Goal: Information Seeking & Learning: Learn about a topic

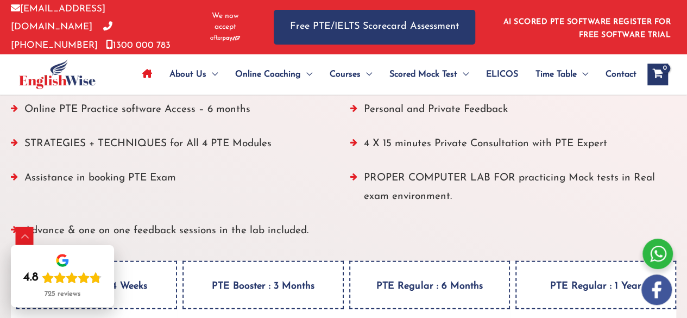
scroll to position [1436, 0]
click at [216, 156] on ul "ALL PTE preparation materials (included in the course at no extra cost) PTE BOO…" at bounding box center [344, 95] width 666 height 300
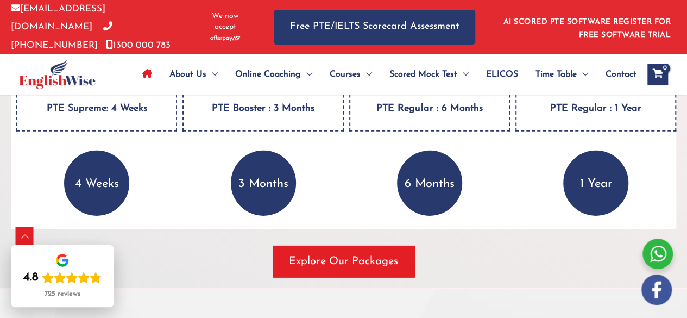
scroll to position [1621, 0]
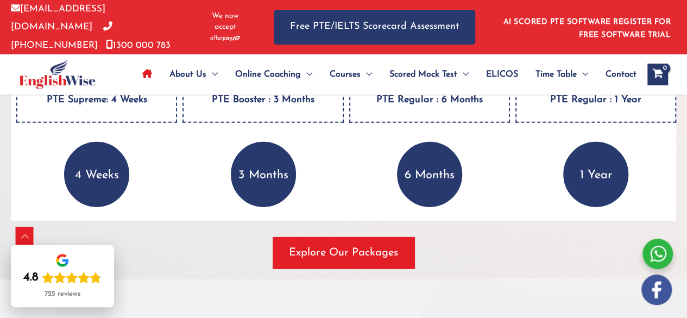
click at [99, 181] on p "4 Weeks" at bounding box center [96, 174] width 65 height 65
click at [108, 112] on h4 "PTE Supreme: 4 Weeks" at bounding box center [96, 98] width 161 height 48
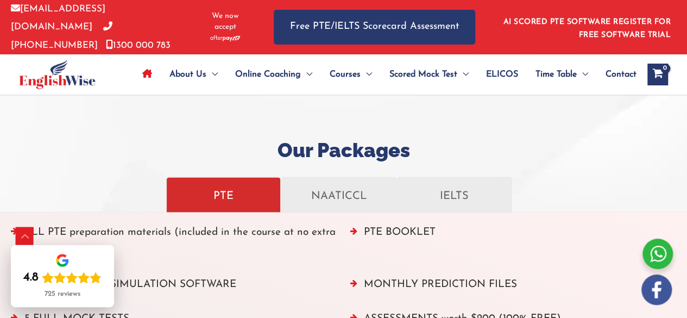
scroll to position [1153, 0]
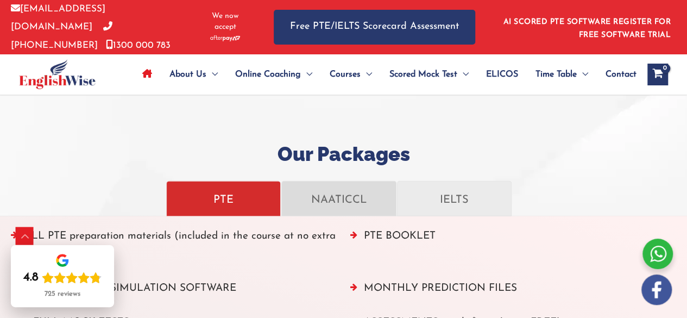
click at [324, 211] on link "NAATICCL" at bounding box center [338, 198] width 115 height 35
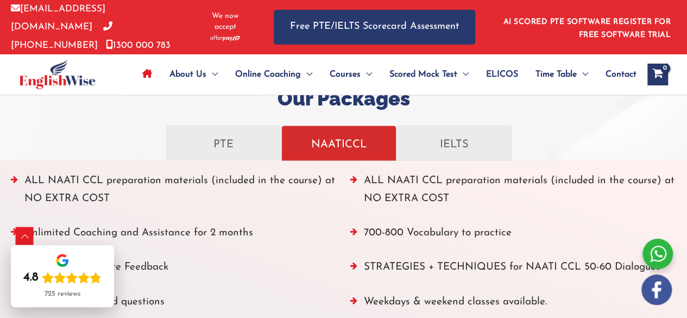
scroll to position [1205, 0]
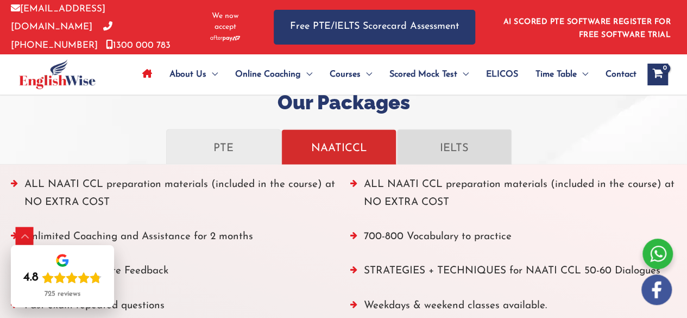
click at [421, 148] on p "IELTS" at bounding box center [454, 146] width 97 height 19
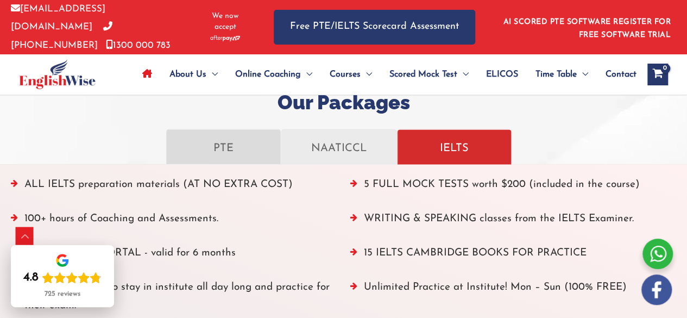
click at [235, 142] on p "PTE" at bounding box center [223, 146] width 97 height 19
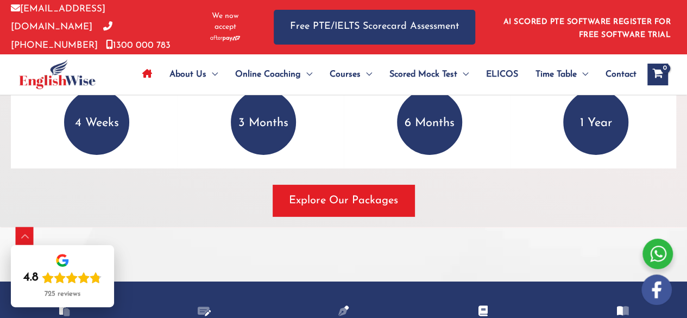
scroll to position [1674, 0]
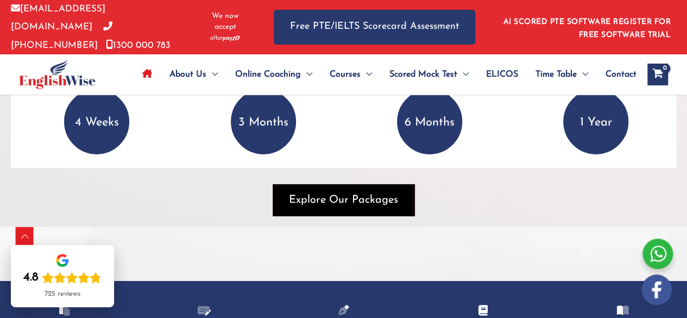
click at [306, 195] on span "Explore Our Packages" at bounding box center [343, 199] width 109 height 15
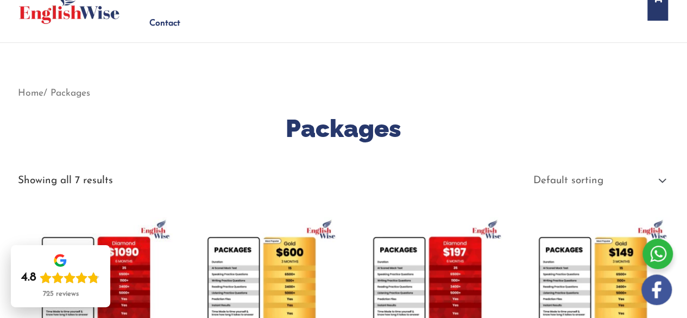
scroll to position [78, 0]
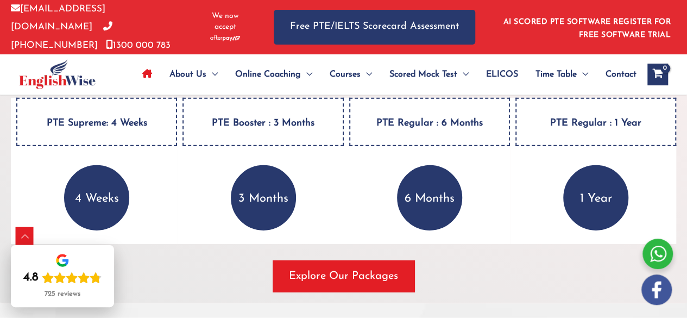
scroll to position [1596, 0]
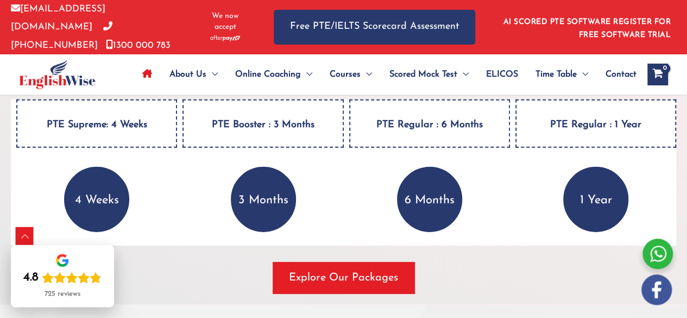
click at [126, 122] on h4 "PTE Supreme: 4 Weeks" at bounding box center [96, 123] width 161 height 48
click at [151, 154] on div "PTE Supreme: 4 Weeks 4 Weeks ALL PTE preparation materials (included in the cou…" at bounding box center [94, 172] width 166 height 146
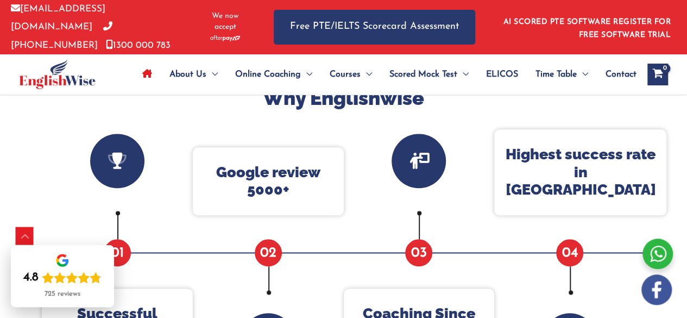
scroll to position [0, 0]
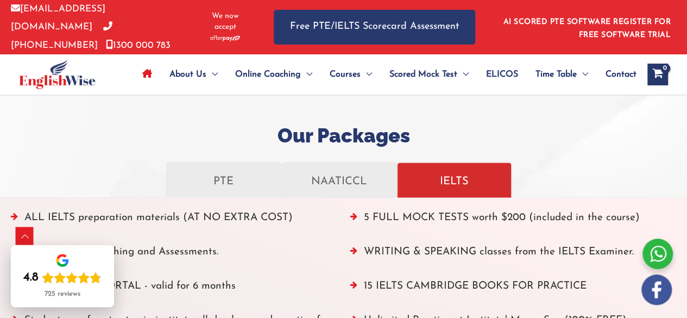
scroll to position [1167, 0]
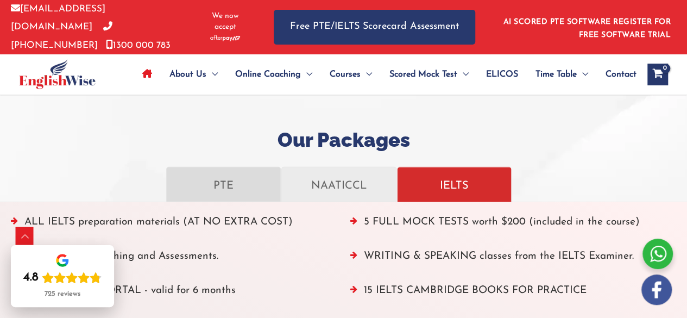
click at [220, 182] on p "PTE" at bounding box center [223, 184] width 97 height 19
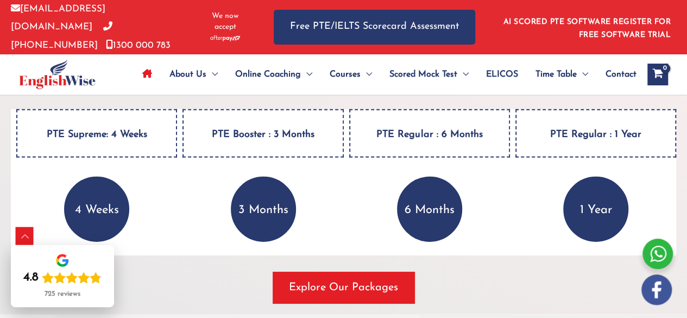
scroll to position [1586, 0]
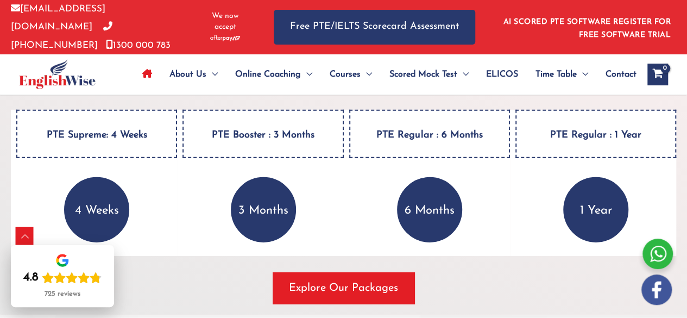
click at [102, 216] on p "4 Weeks" at bounding box center [96, 209] width 65 height 65
click at [24, 239] on div "Scroll to Top" at bounding box center [24, 236] width 17 height 17
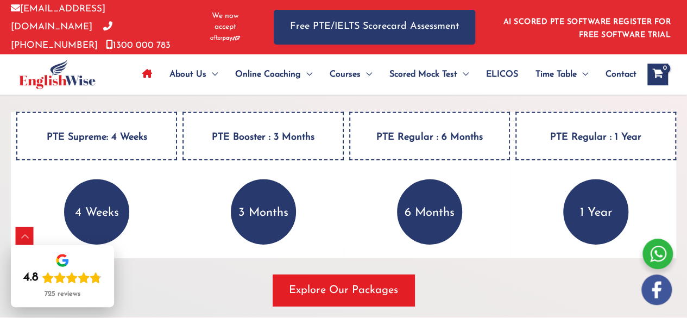
scroll to position [1599, 0]
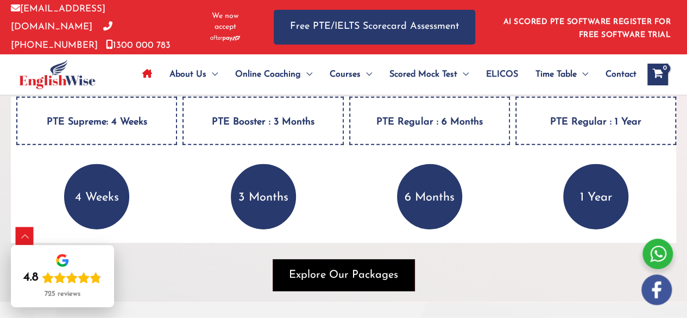
click at [328, 273] on span "Explore Our Packages" at bounding box center [343, 274] width 109 height 15
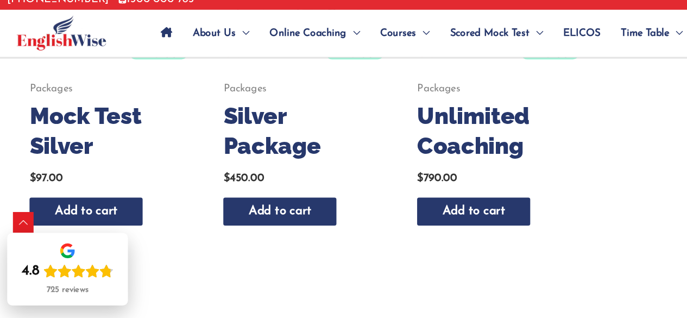
scroll to position [747, 0]
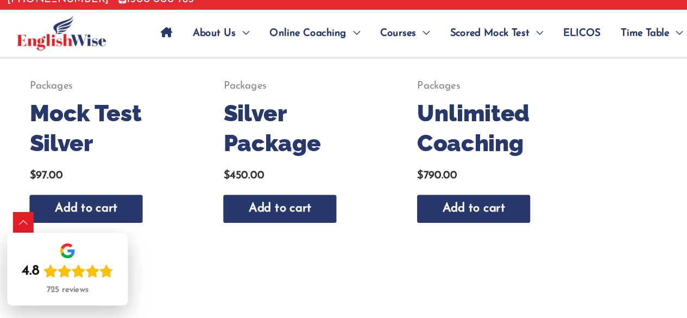
click at [33, 181] on h2 "Mock Test Silver" at bounding box center [95, 155] width 130 height 51
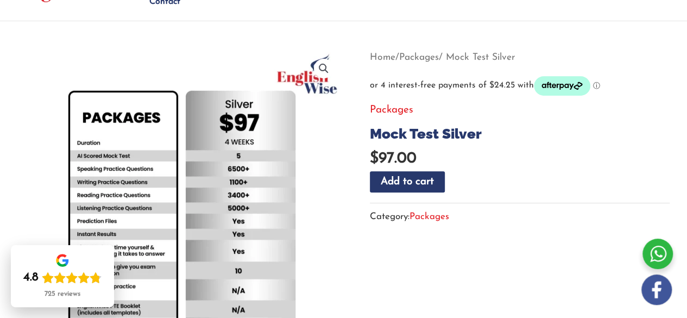
scroll to position [111, 0]
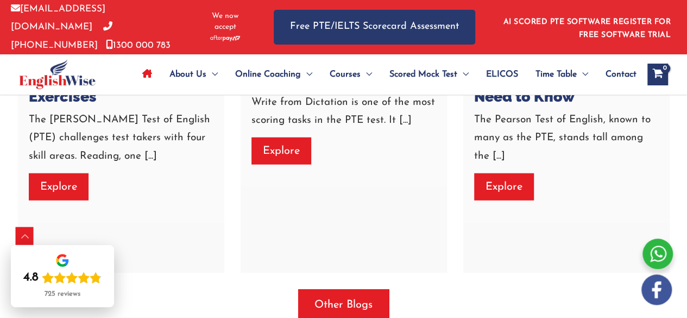
scroll to position [3260, 0]
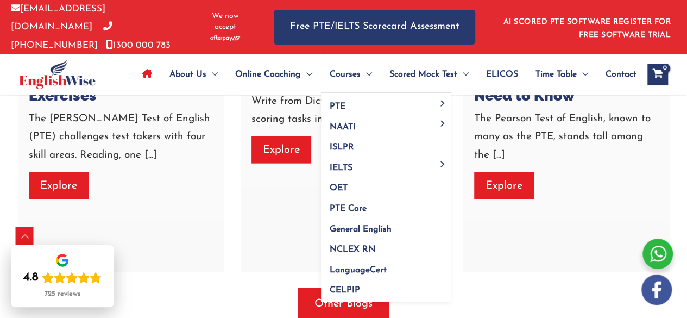
click at [348, 67] on span "Courses" at bounding box center [345, 74] width 31 height 38
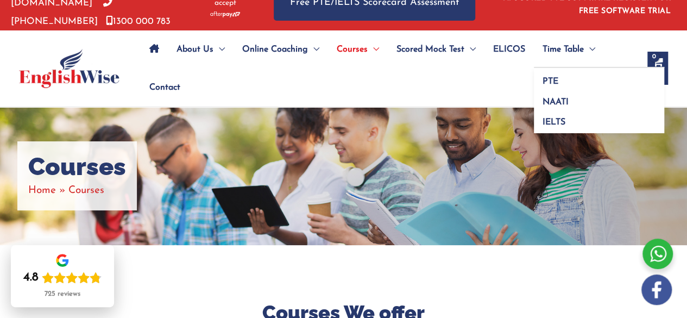
click at [590, 40] on span "Menu Toggle" at bounding box center [589, 49] width 11 height 38
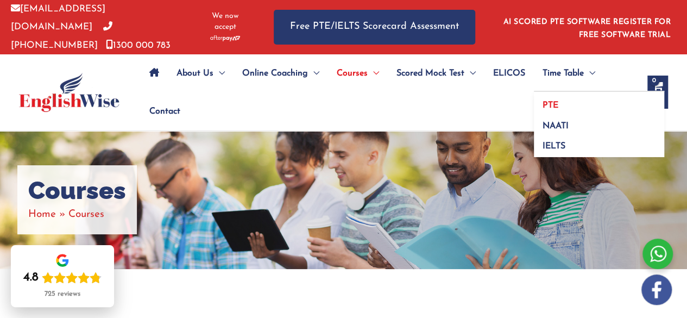
click at [543, 103] on span "PTE" at bounding box center [551, 105] width 16 height 9
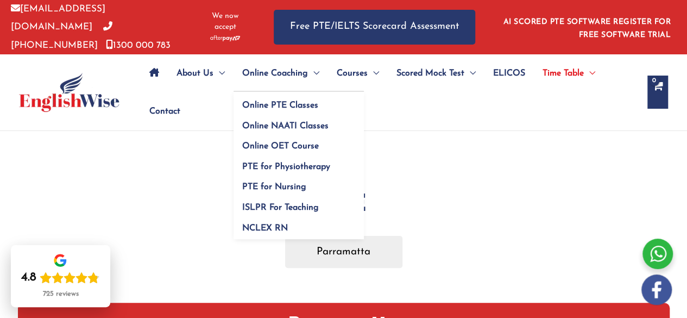
click at [279, 59] on span "Online Coaching" at bounding box center [275, 73] width 66 height 38
click at [253, 188] on span "PTE for Nursing" at bounding box center [274, 187] width 64 height 9
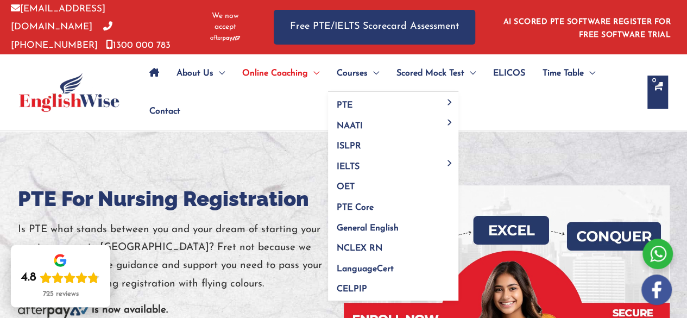
click at [355, 71] on span "Courses" at bounding box center [352, 73] width 31 height 38
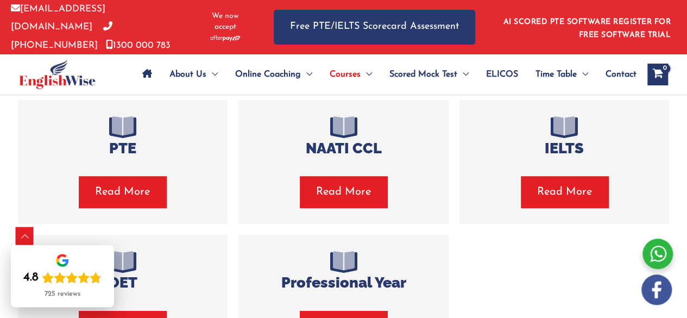
scroll to position [266, 0]
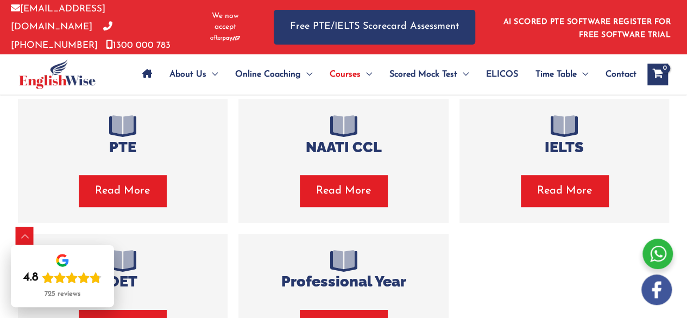
click at [107, 192] on span "Read More" at bounding box center [122, 190] width 55 height 15
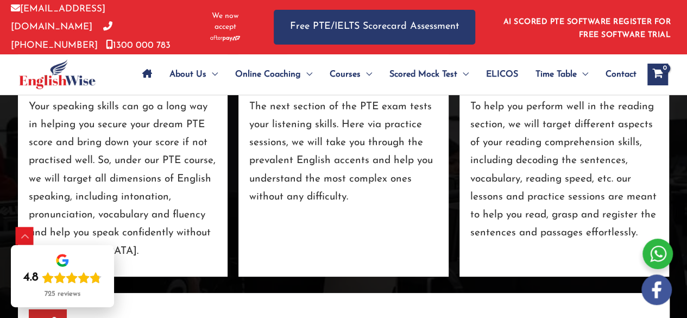
scroll to position [1957, 0]
